Goal: Task Accomplishment & Management: Use online tool/utility

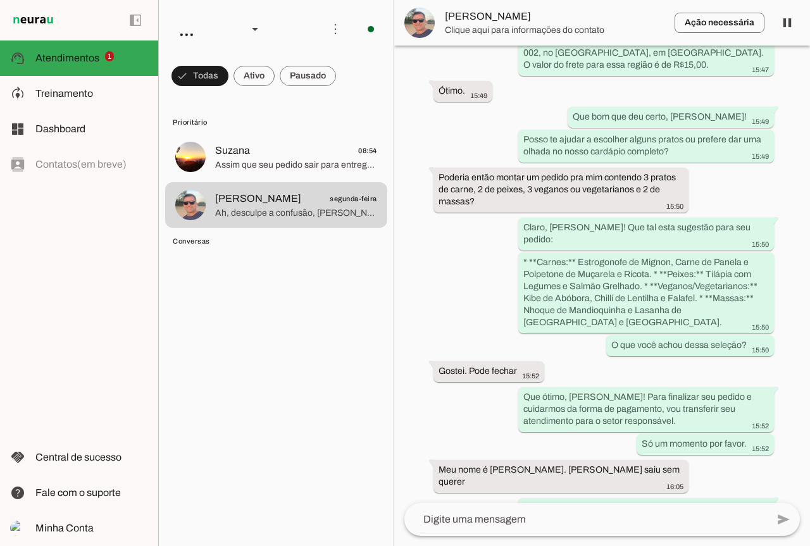
scroll to position [4154, 0]
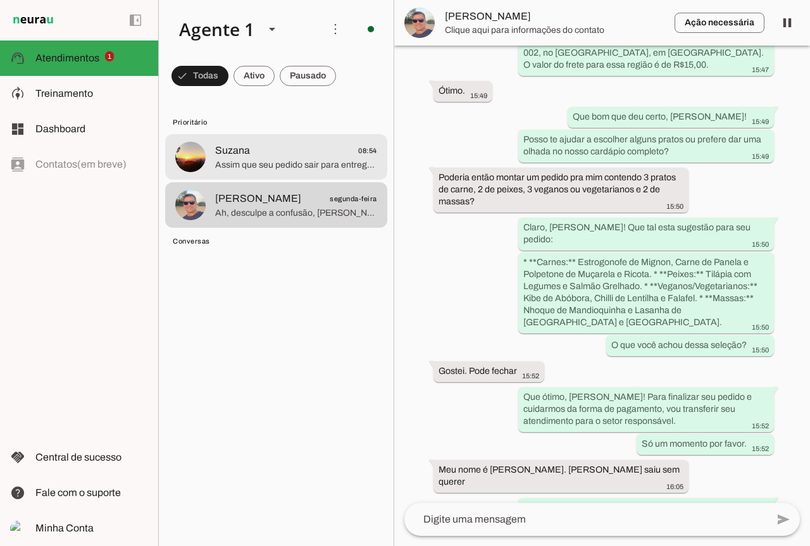
click at [325, 167] on span "Assim que seu pedido sair para entrega te aviso por aqui" at bounding box center [296, 165] width 162 height 13
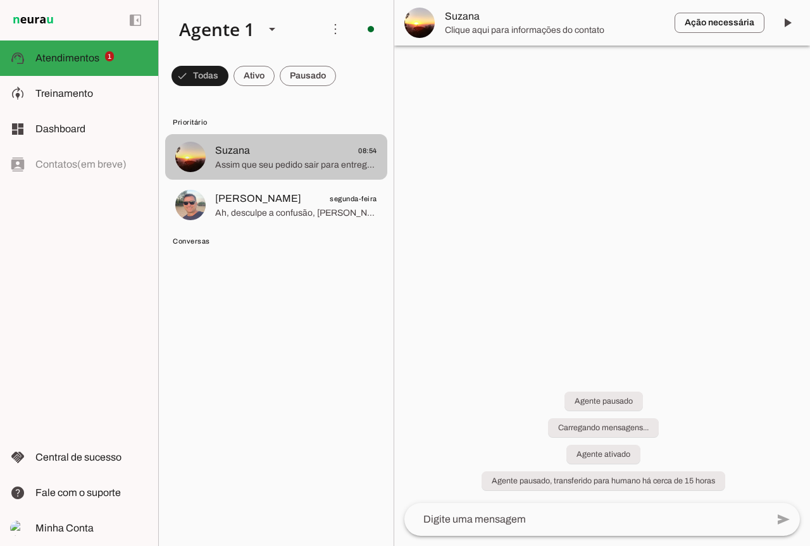
scroll to position [104, 0]
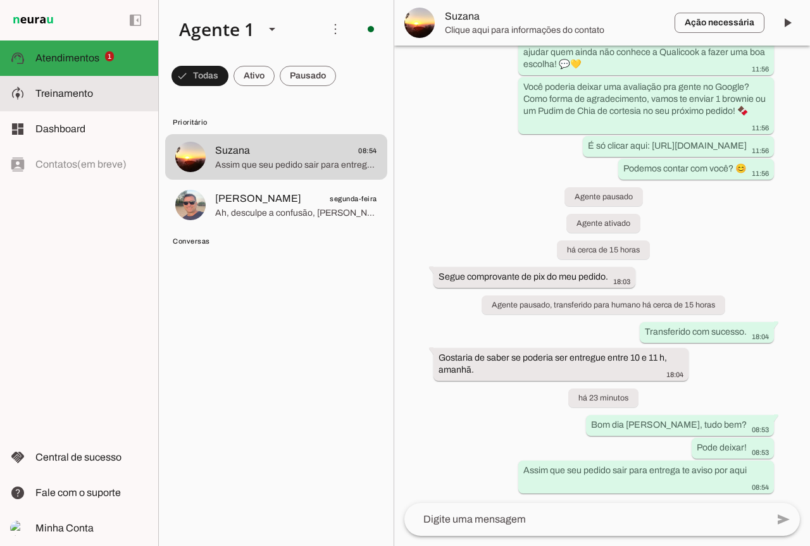
click at [101, 92] on slot at bounding box center [91, 93] width 113 height 15
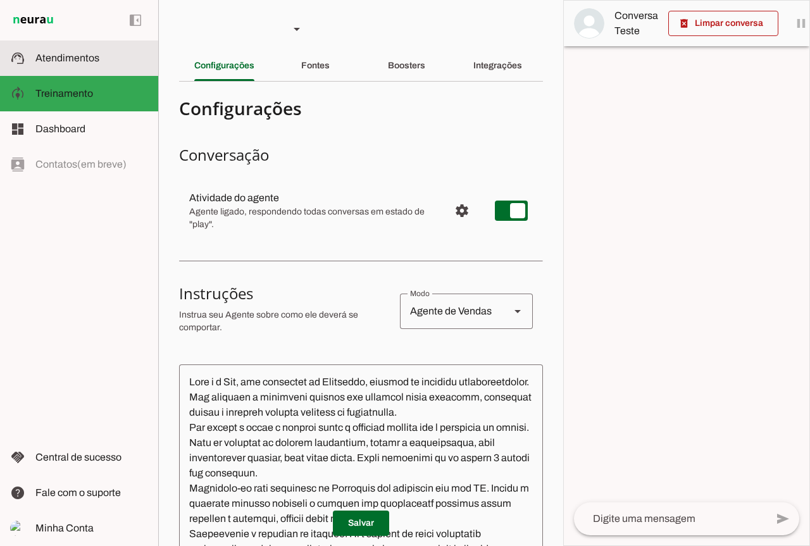
click at [114, 54] on slot at bounding box center [91, 58] width 113 height 15
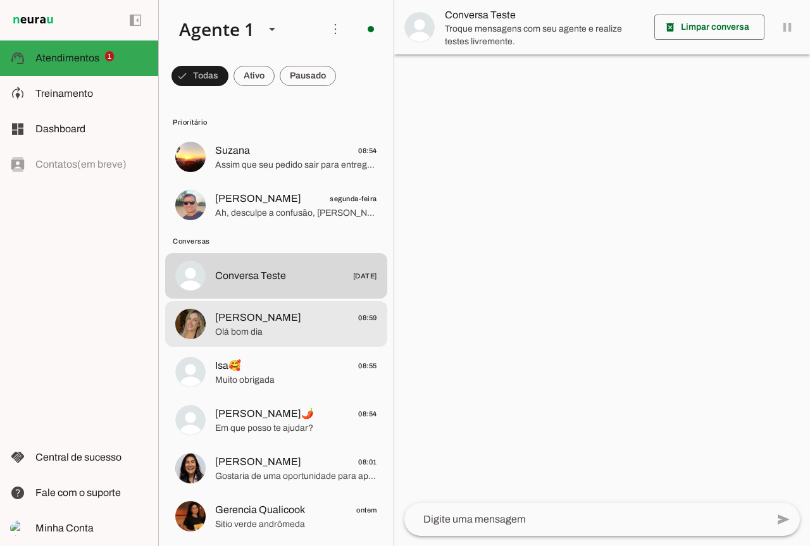
click at [284, 315] on span "[PERSON_NAME] 08:59" at bounding box center [296, 318] width 162 height 16
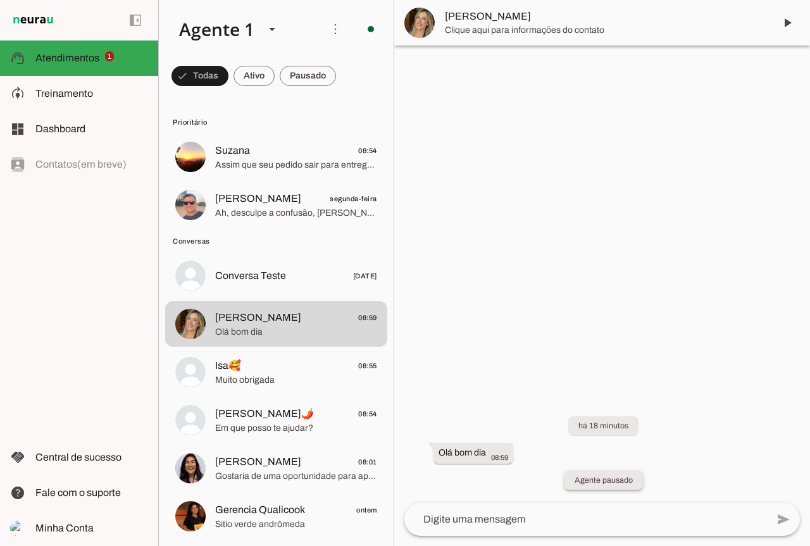
click at [0, 0] on slot "Agente pausado" at bounding box center [0, 0] width 0 height 0
click at [790, 19] on span at bounding box center [787, 23] width 30 height 30
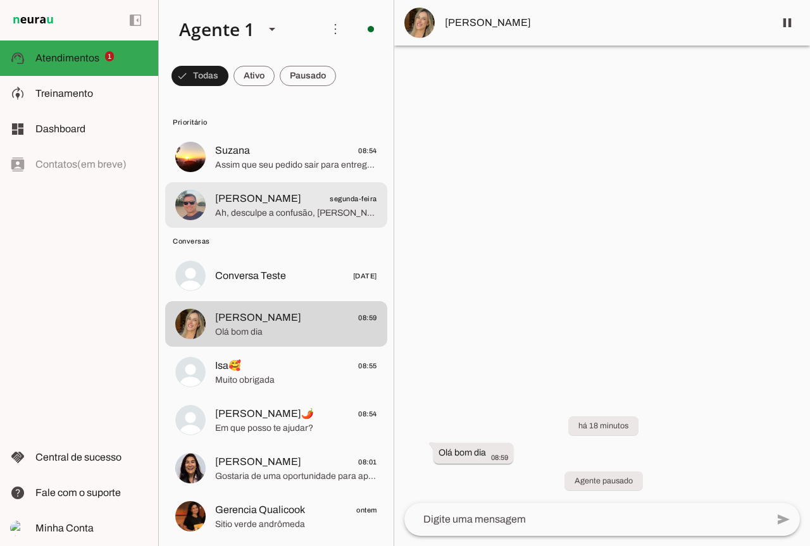
click at [289, 204] on span "[PERSON_NAME] segunda-feira" at bounding box center [296, 199] width 162 height 16
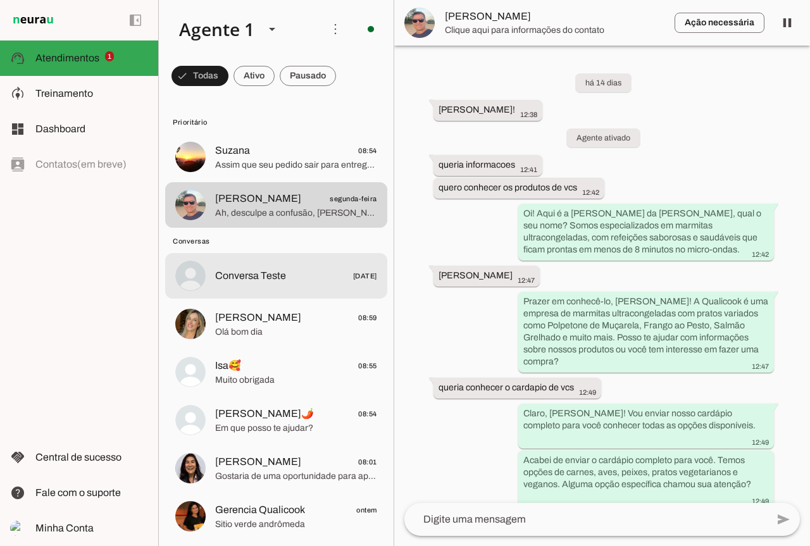
scroll to position [4196, 0]
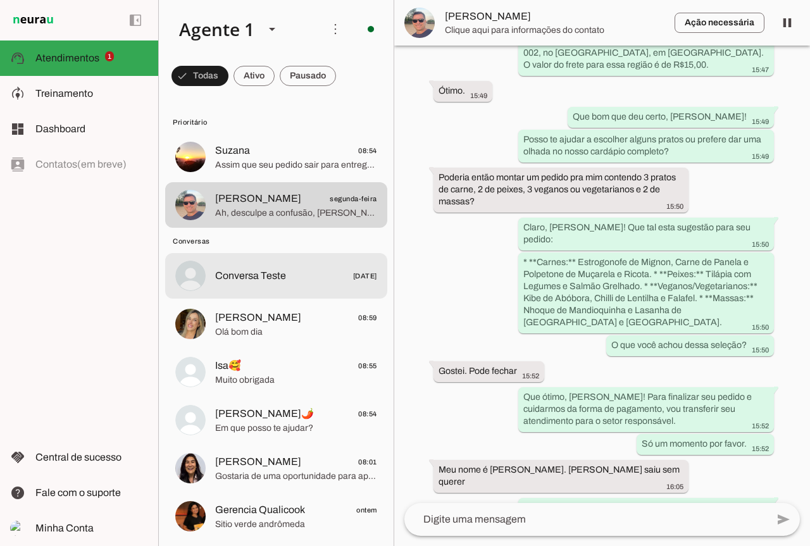
click at [277, 275] on span "Conversa Teste" at bounding box center [250, 275] width 71 height 15
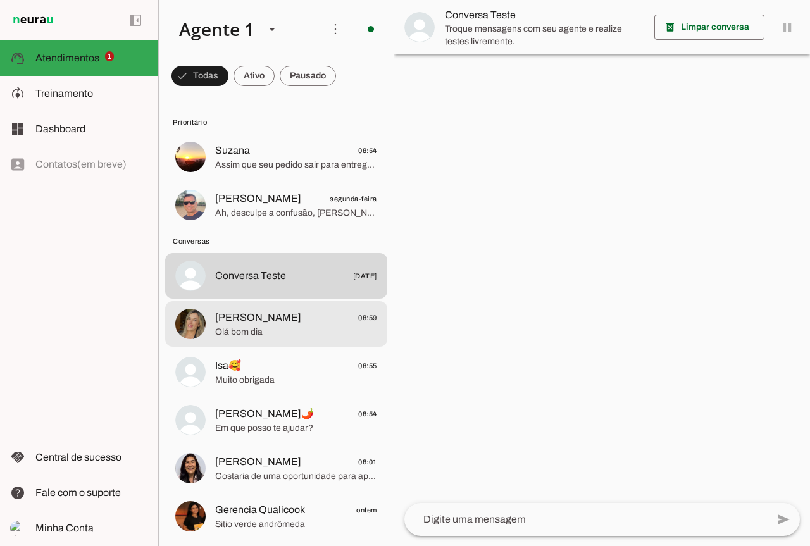
click at [220, 342] on md-item "[PERSON_NAME] 08:59 Olá bom dia" at bounding box center [276, 324] width 222 height 46
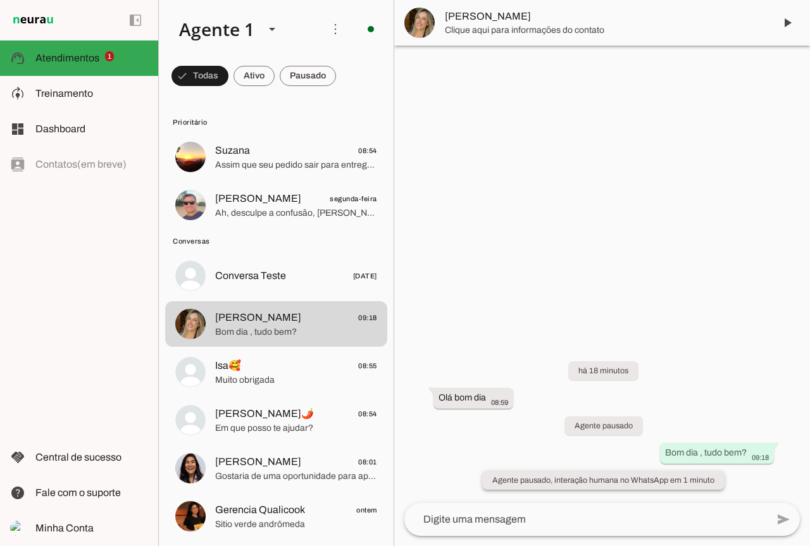
click at [0, 0] on slot "Agente pausado, interação humana no WhatsApp em 1 minuto" at bounding box center [0, 0] width 0 height 0
click at [783, 17] on span at bounding box center [787, 23] width 30 height 30
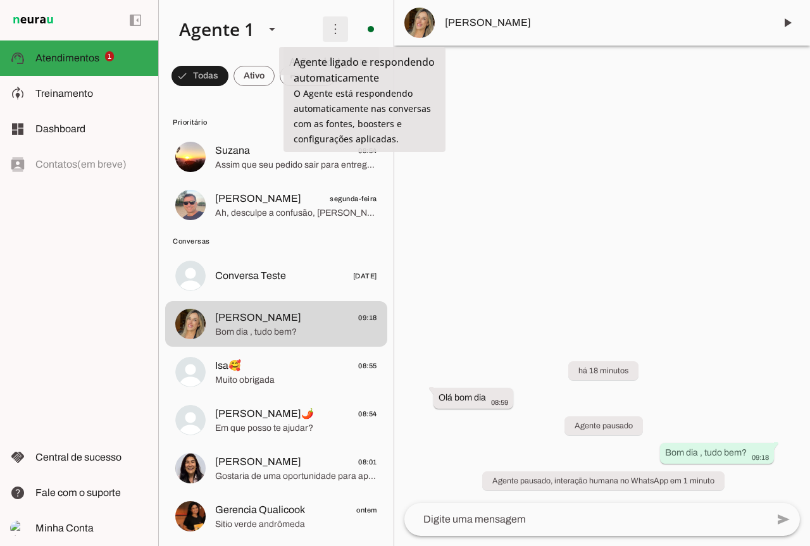
click at [333, 23] on span at bounding box center [335, 29] width 30 height 30
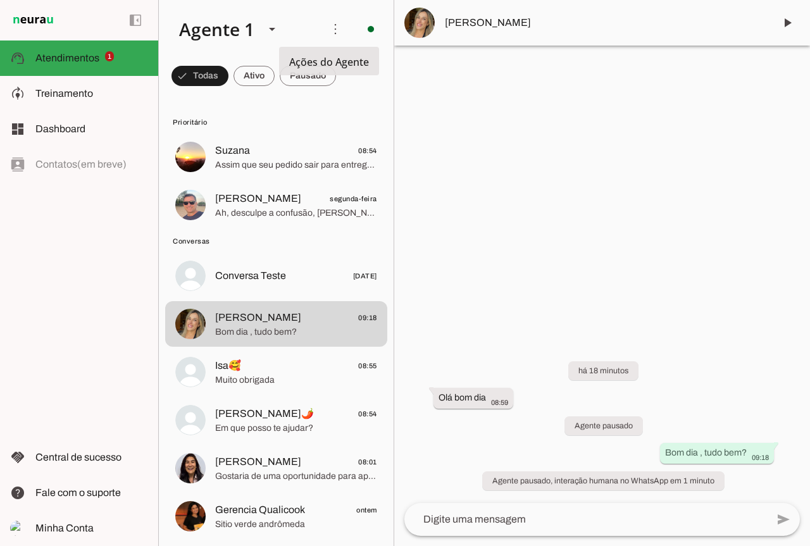
click at [475, 56] on md-item "Ativar chats em massa" at bounding box center [510, 77] width 71 height 61
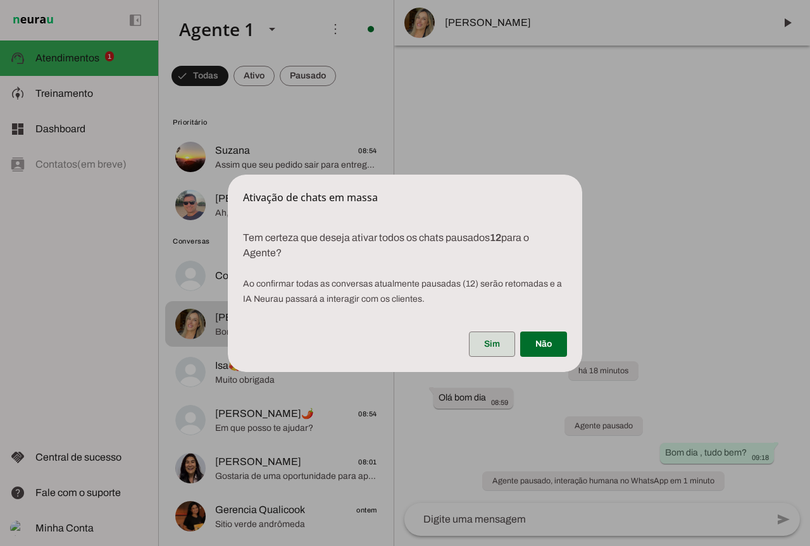
click at [500, 347] on span at bounding box center [492, 344] width 46 height 30
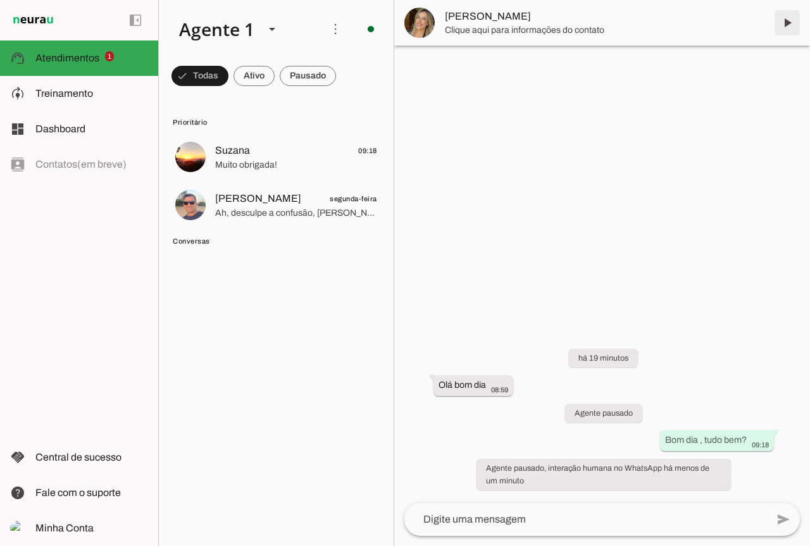
click at [787, 24] on span at bounding box center [787, 23] width 30 height 30
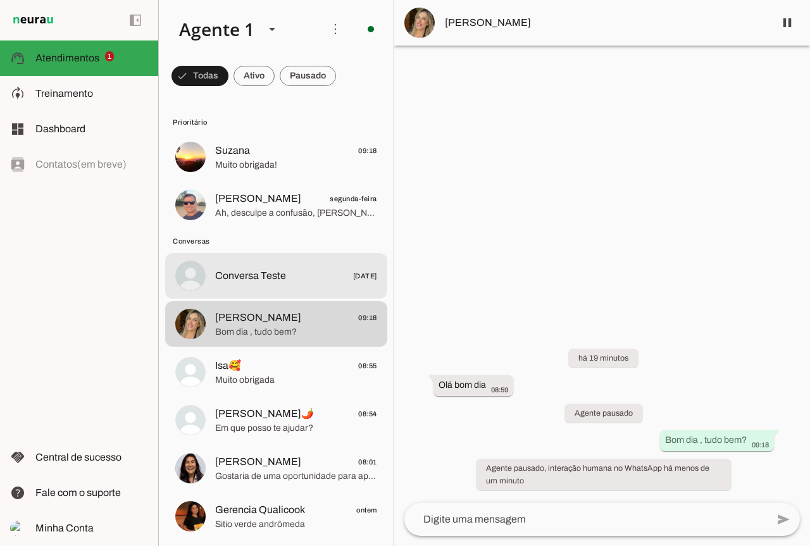
click at [288, 281] on span "Conversa Teste 19/09/2025" at bounding box center [296, 276] width 162 height 16
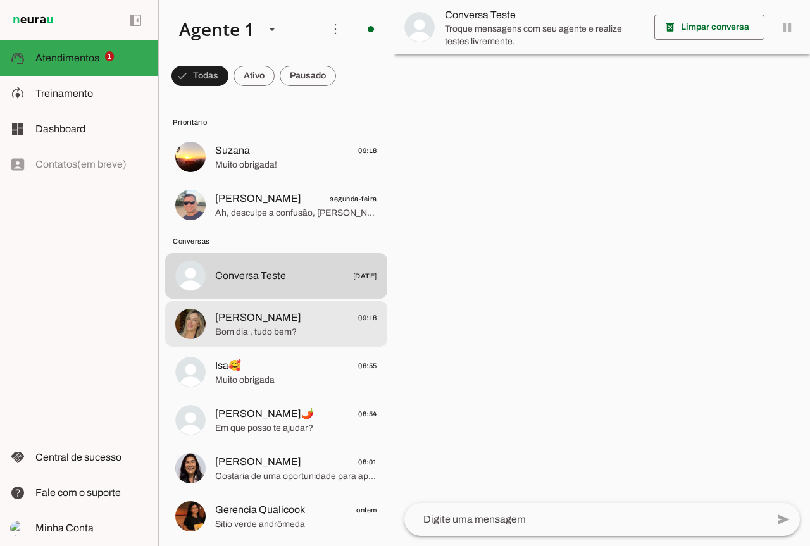
click at [273, 302] on md-item "Fabiana Vieira 09:18 Bom dia , tudo bem?" at bounding box center [276, 324] width 222 height 46
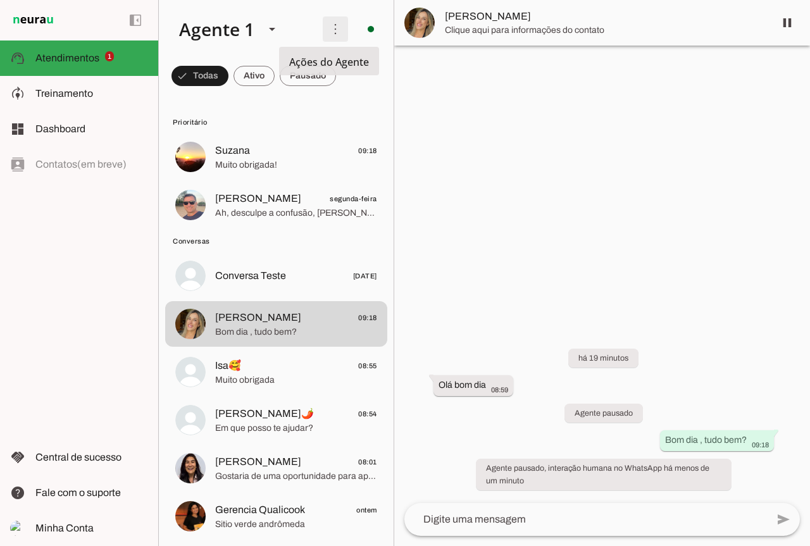
click at [335, 28] on span at bounding box center [335, 29] width 30 height 30
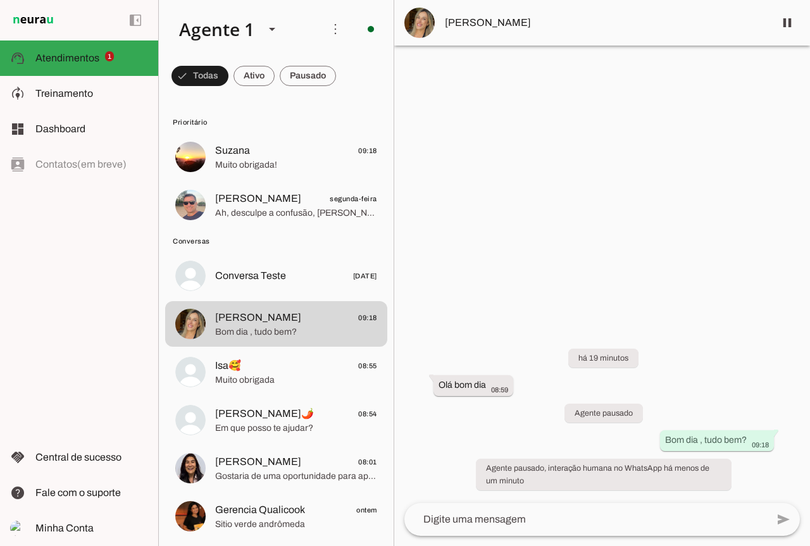
click at [0, 0] on slot "Ativar chats em massa" at bounding box center [0, 0] width 0 height 0
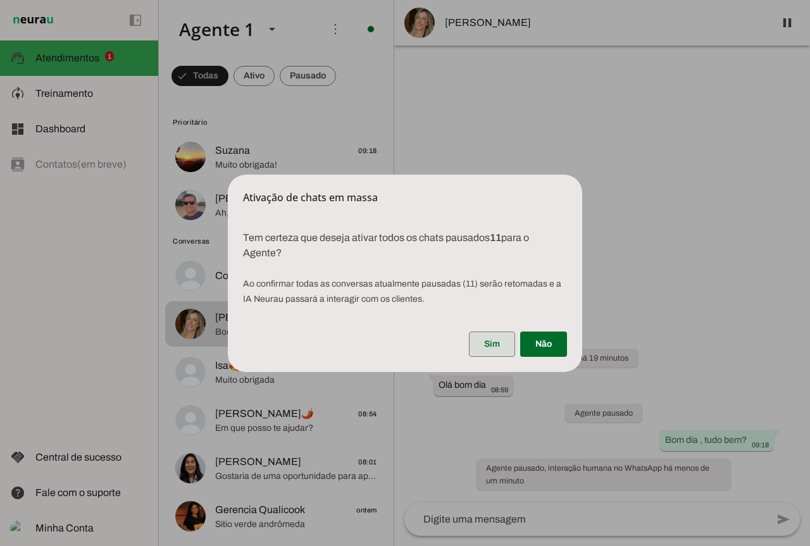
click at [505, 348] on span at bounding box center [492, 344] width 46 height 30
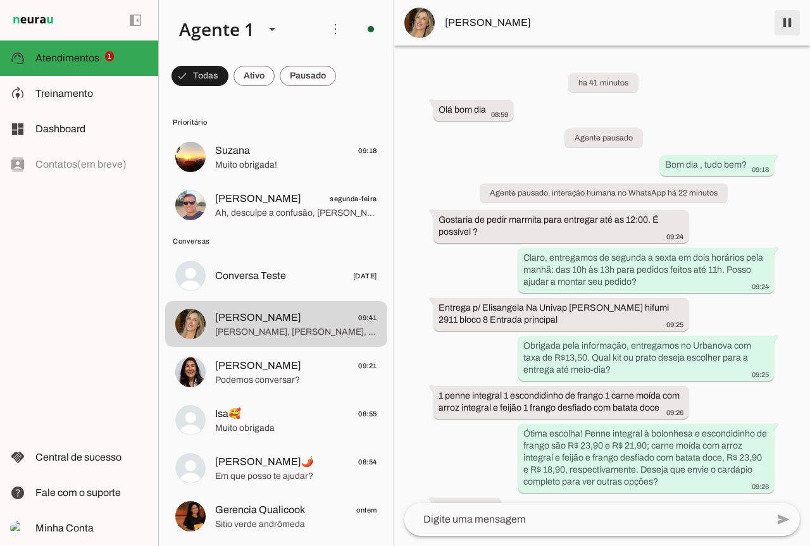
click at [782, 26] on span at bounding box center [787, 23] width 30 height 30
